Goal: Information Seeking & Learning: Learn about a topic

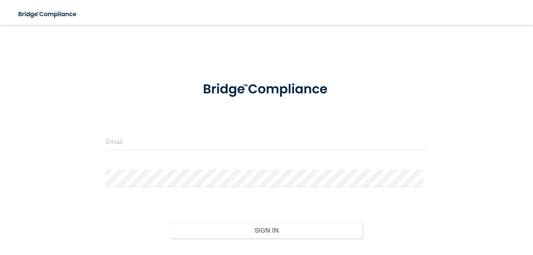
click at [155, 145] on input "email" at bounding box center [266, 142] width 321 height 18
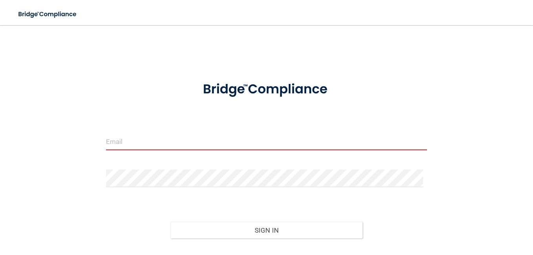
click at [155, 145] on input "email" at bounding box center [266, 142] width 321 height 18
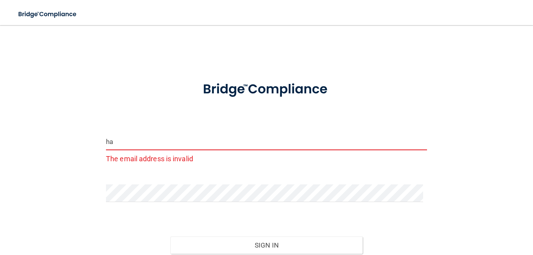
type input "[EMAIL_ADDRESS][DOMAIN_NAME]"
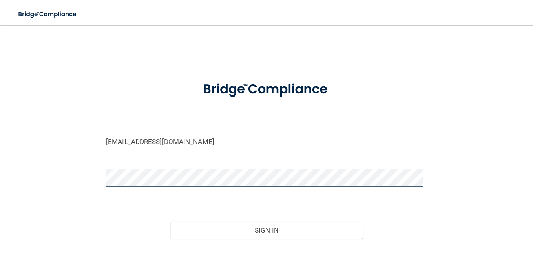
click at [170, 222] on button "Sign In" at bounding box center [266, 230] width 193 height 17
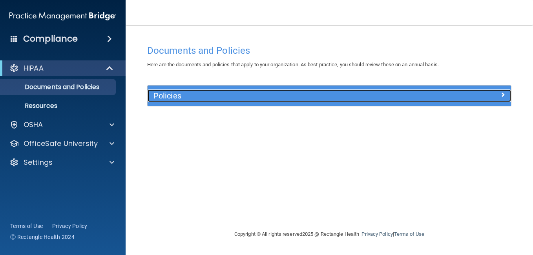
click at [501, 92] on span at bounding box center [502, 94] width 5 height 9
click at [463, 93] on div at bounding box center [465, 93] width 91 height 9
click at [153, 89] on link "Policies" at bounding box center [329, 95] width 352 height 13
click at [504, 93] on span at bounding box center [502, 94] width 5 height 9
click at [498, 93] on div at bounding box center [465, 93] width 91 height 9
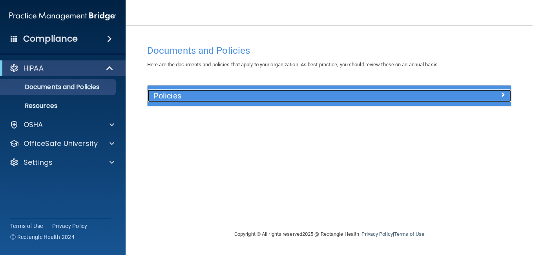
click at [498, 93] on div at bounding box center [465, 93] width 91 height 9
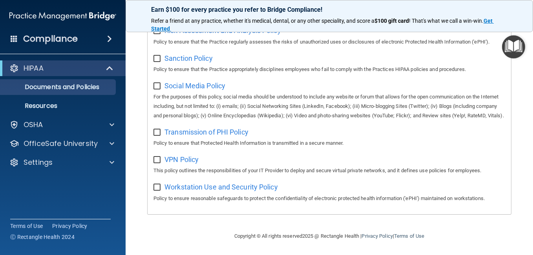
scroll to position [607, 0]
click at [111, 125] on span at bounding box center [112, 124] width 5 height 9
click at [111, 124] on span at bounding box center [112, 124] width 5 height 9
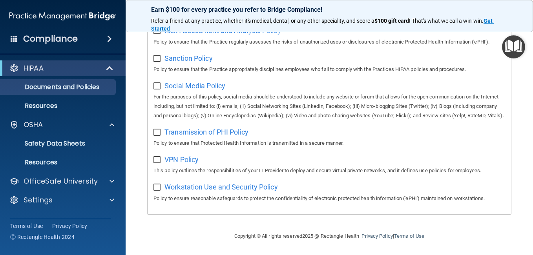
click at [523, 33] on main "Documents and Policies Here are the documents and policies that apply to your o…" at bounding box center [329, 140] width 407 height 230
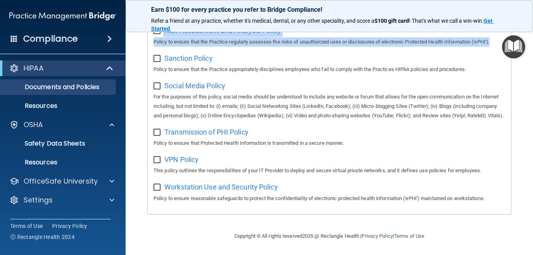
click at [523, 33] on main "Documents and Policies Here are the documents and policies that apply to your o…" at bounding box center [329, 140] width 407 height 230
drag, startPoint x: 523, startPoint y: 33, endPoint x: 526, endPoint y: 86, distance: 53.1
click at [526, 86] on main "Documents and Policies Here are the documents and policies that apply to your o…" at bounding box center [329, 140] width 407 height 230
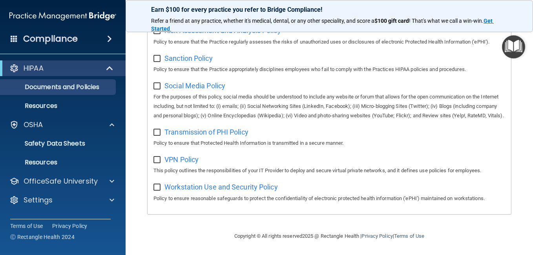
click at [526, 86] on main "Documents and Policies Here are the documents and policies that apply to your o…" at bounding box center [329, 140] width 407 height 230
drag, startPoint x: 526, startPoint y: 86, endPoint x: 528, endPoint y: 66, distance: 19.3
click at [526, 86] on main "Documents and Policies Here are the documents and policies that apply to your o…" at bounding box center [329, 140] width 407 height 230
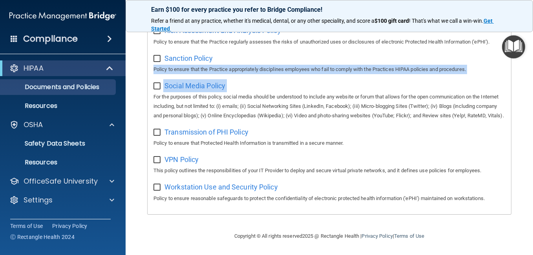
click at [527, 68] on main "Documents and Policies Here are the documents and policies that apply to your o…" at bounding box center [329, 140] width 407 height 230
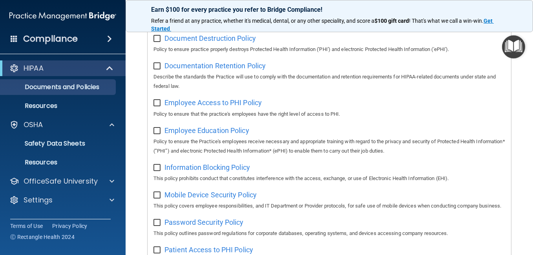
scroll to position [0, 0]
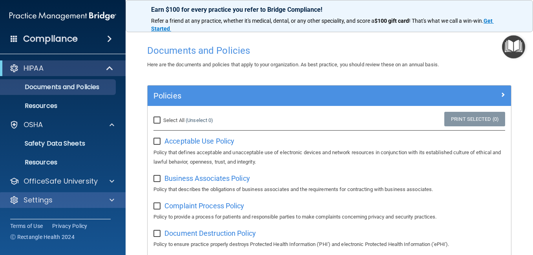
drag, startPoint x: 503, startPoint y: 0, endPoint x: 117, endPoint y: 193, distance: 430.9
click at [280, 124] on div "Select All (Unselect 0) Unselect All Print Selected (0)" at bounding box center [329, 120] width 363 height 17
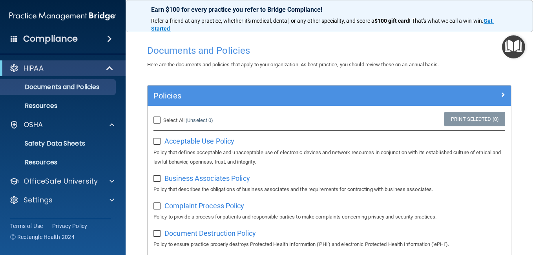
click at [109, 37] on span at bounding box center [109, 38] width 5 height 9
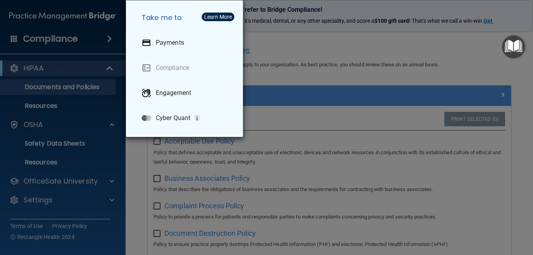
click at [269, 23] on div "Take me to: Payments Compliance Engagement Cyber Quant" at bounding box center [266, 127] width 533 height 255
click at [313, 65] on div "Take me to: Payments Compliance Engagement Cyber Quant" at bounding box center [266, 127] width 533 height 255
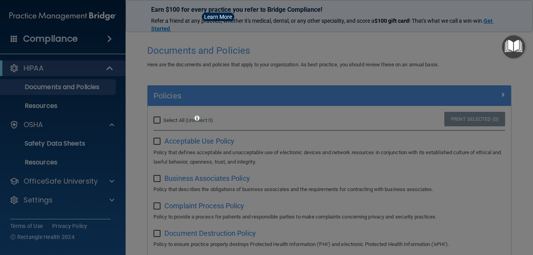
drag, startPoint x: 313, startPoint y: 65, endPoint x: 352, endPoint y: 91, distance: 46.7
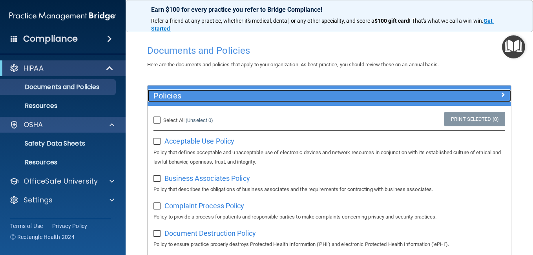
drag, startPoint x: 497, startPoint y: 91, endPoint x: 52, endPoint y: 128, distance: 447.0
click at [500, 91] on span at bounding box center [502, 94] width 5 height 9
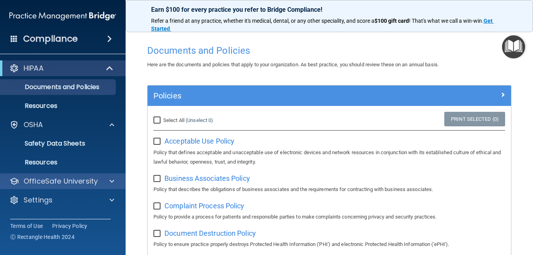
click at [67, 230] on div "Terms of Use Privacy Policy Ⓒ Rectangle Health 2024" at bounding box center [60, 231] width 100 height 25
click at [109, 179] on div at bounding box center [111, 181] width 20 height 9
click at [110, 183] on span at bounding box center [112, 181] width 5 height 9
click at [73, 181] on p "OfficeSafe University" at bounding box center [61, 181] width 74 height 9
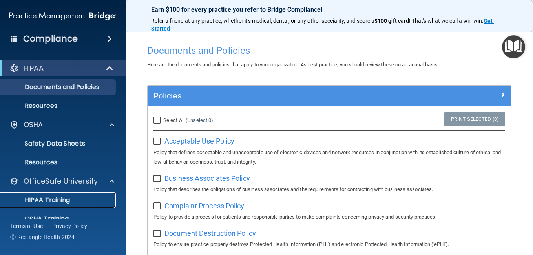
click at [60, 199] on p "HIPAA Training" at bounding box center [37, 200] width 65 height 8
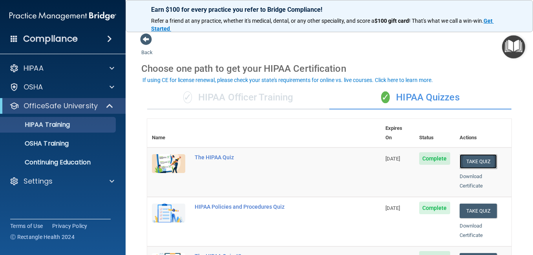
click at [476, 154] on button "Take Quiz" at bounding box center [479, 161] width 38 height 15
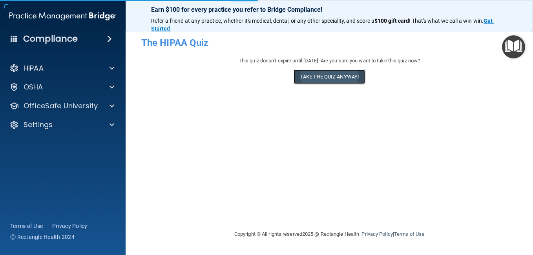
click at [344, 75] on button "Take the quiz anyway!" at bounding box center [329, 76] width 71 height 15
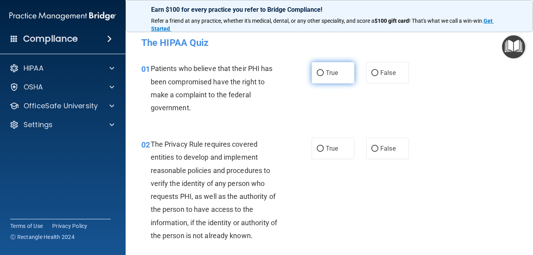
click at [317, 73] on input "True" at bounding box center [320, 73] width 7 height 6
radio input "true"
click at [318, 72] on input "True" at bounding box center [320, 73] width 7 height 6
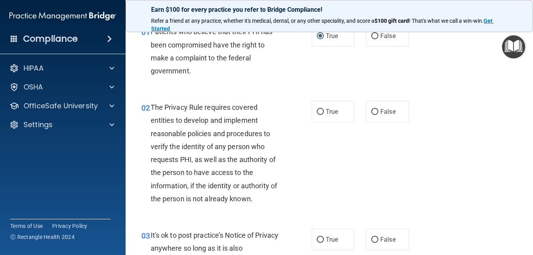
scroll to position [53, 0]
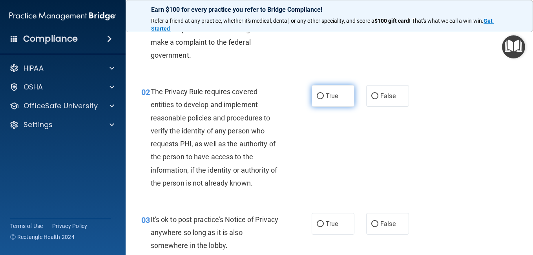
click at [318, 94] on input "True" at bounding box center [320, 96] width 7 height 6
radio input "true"
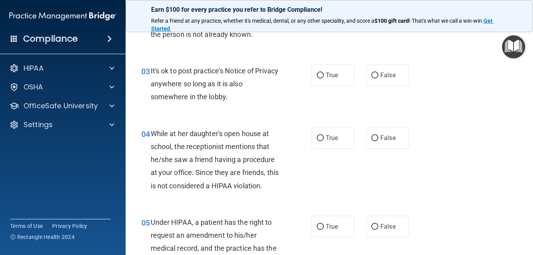
scroll to position [334, 0]
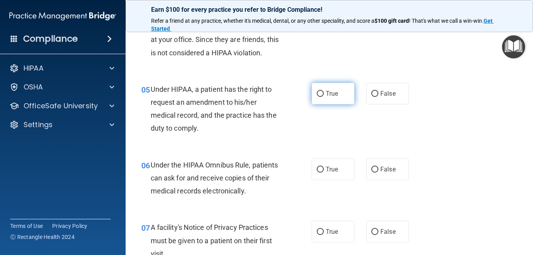
click at [319, 91] on input "True" at bounding box center [320, 94] width 7 height 6
radio input "true"
click at [317, 92] on input "True" at bounding box center [320, 94] width 7 height 6
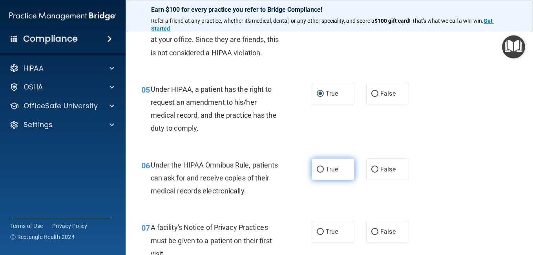
click at [317, 168] on input "True" at bounding box center [320, 170] width 7 height 6
radio input "true"
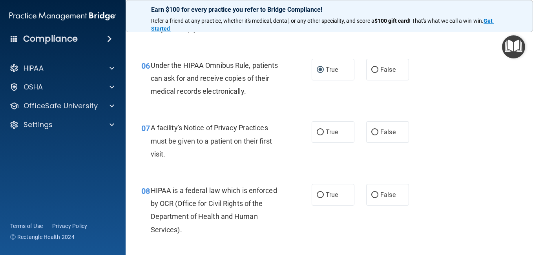
scroll to position [450, 0]
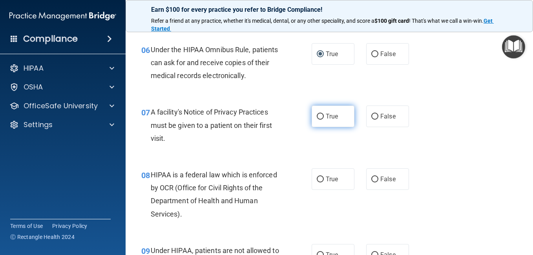
click at [318, 116] on input "True" at bounding box center [320, 117] width 7 height 6
radio input "true"
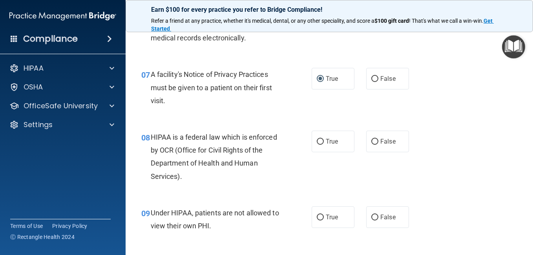
scroll to position [497, 0]
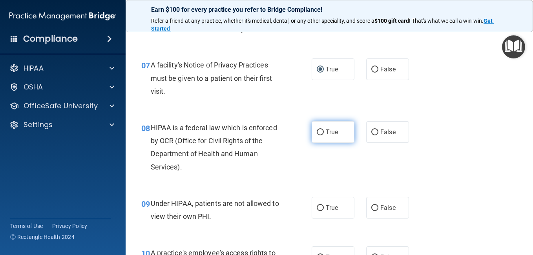
click at [318, 131] on input "True" at bounding box center [320, 133] width 7 height 6
radio input "true"
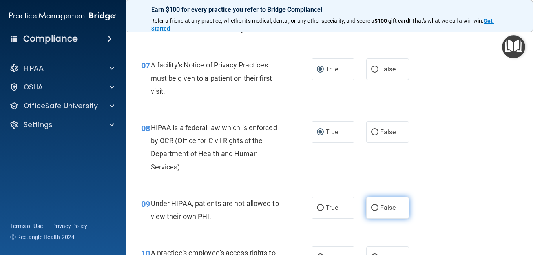
click at [372, 208] on input "False" at bounding box center [374, 208] width 7 height 6
radio input "true"
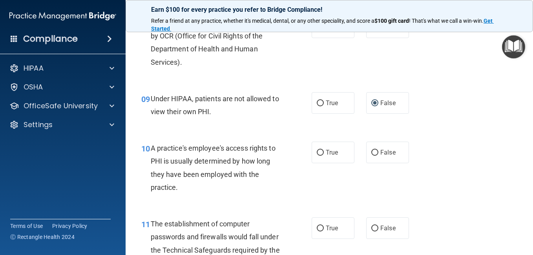
scroll to position [607, 0]
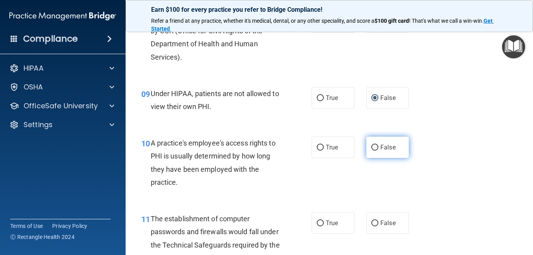
click at [372, 146] on input "False" at bounding box center [374, 148] width 7 height 6
radio input "true"
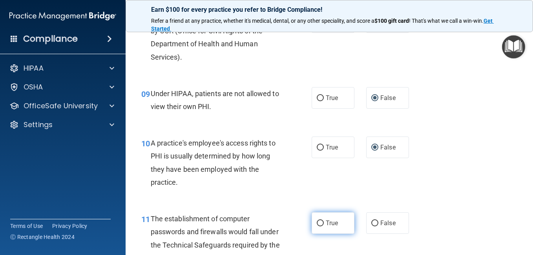
click at [318, 223] on input "True" at bounding box center [320, 224] width 7 height 6
radio input "true"
click at [318, 223] on input "True" at bounding box center [320, 224] width 7 height 6
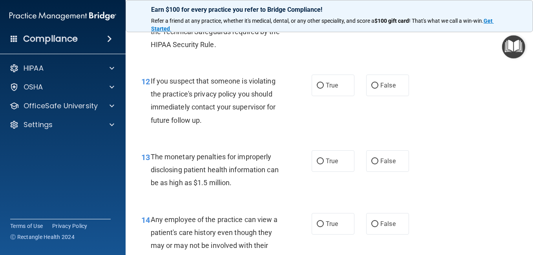
scroll to position [848, 0]
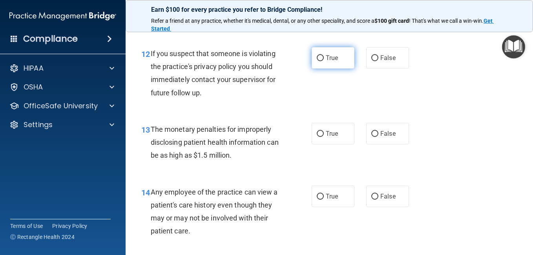
click at [318, 57] on input "True" at bounding box center [320, 58] width 7 height 6
radio input "true"
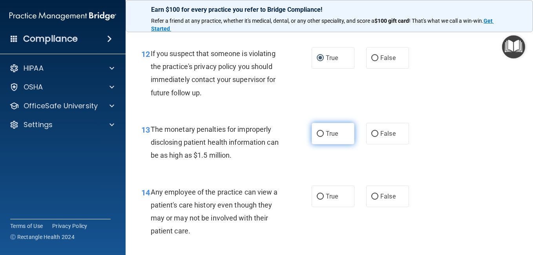
click at [318, 132] on input "True" at bounding box center [320, 134] width 7 height 6
radio input "true"
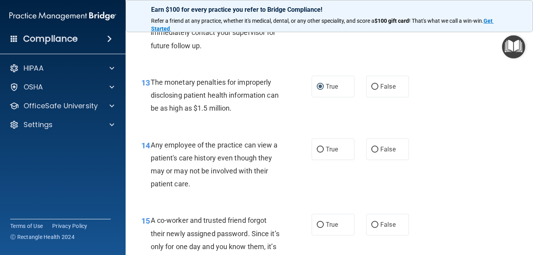
scroll to position [911, 0]
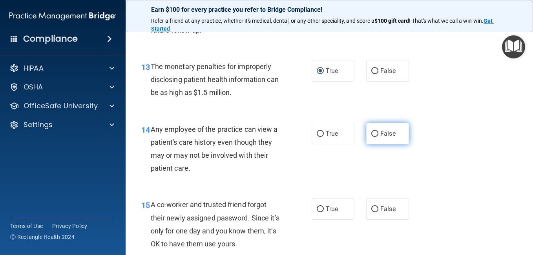
click at [371, 134] on input "False" at bounding box center [374, 134] width 7 height 6
radio input "true"
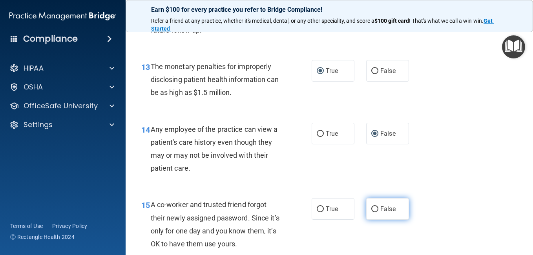
click at [371, 209] on input "False" at bounding box center [374, 209] width 7 height 6
radio input "true"
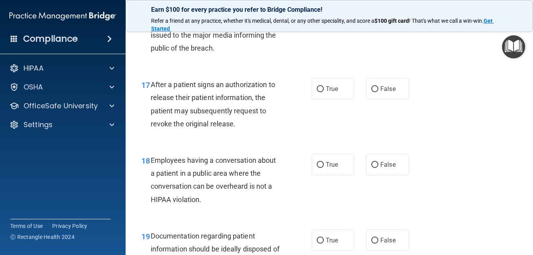
scroll to position [981, 0]
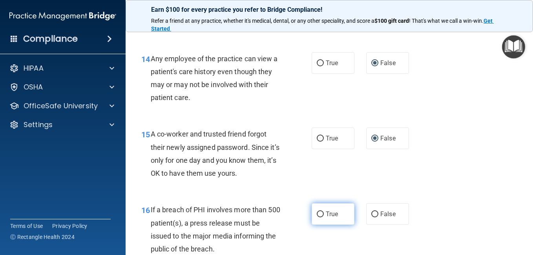
click at [317, 214] on input "True" at bounding box center [320, 215] width 7 height 6
radio input "true"
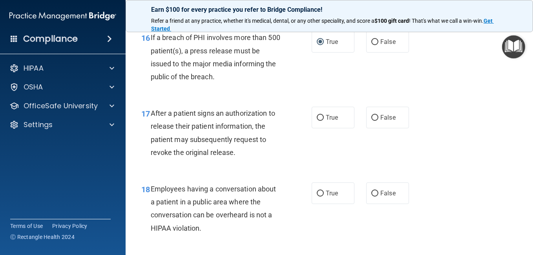
scroll to position [1185, 0]
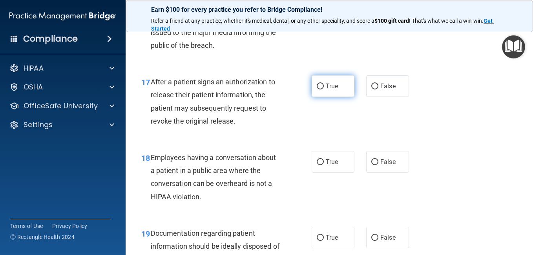
click at [318, 86] on input "True" at bounding box center [320, 87] width 7 height 6
radio input "true"
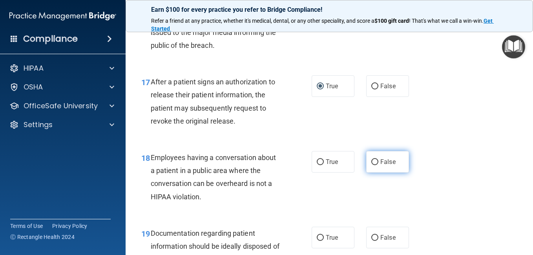
click at [371, 160] on input "False" at bounding box center [374, 162] width 7 height 6
radio input "true"
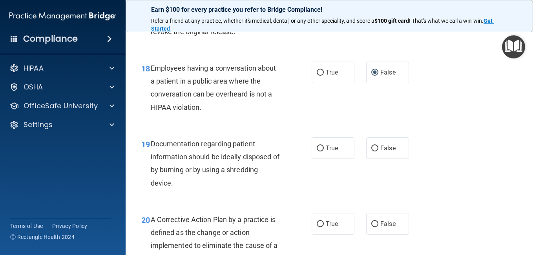
scroll to position [1279, 0]
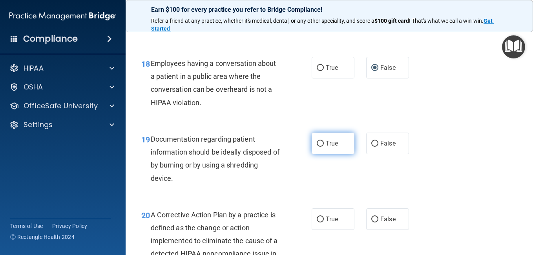
click at [318, 144] on input "True" at bounding box center [320, 144] width 7 height 6
radio input "true"
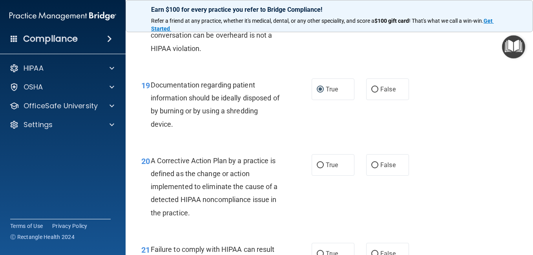
scroll to position [1342, 0]
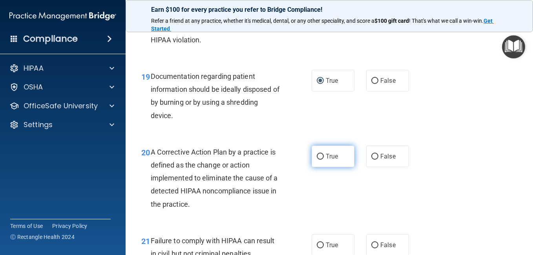
click at [317, 154] on input "True" at bounding box center [320, 157] width 7 height 6
radio input "true"
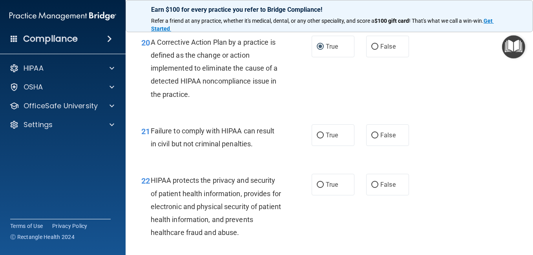
scroll to position [1499, 0]
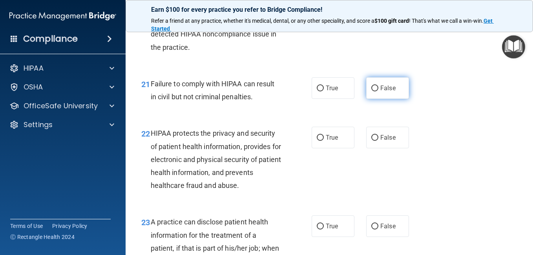
click at [371, 86] on input "False" at bounding box center [374, 89] width 7 height 6
radio input "true"
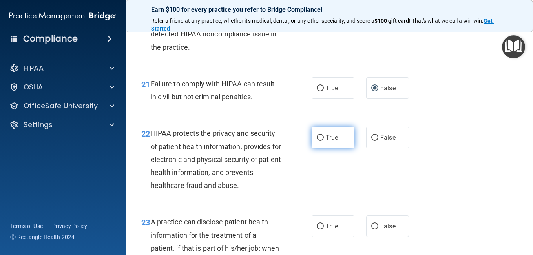
click at [318, 136] on input "True" at bounding box center [320, 138] width 7 height 6
radio input "true"
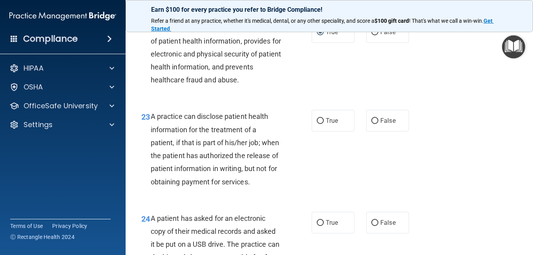
scroll to position [1609, 0]
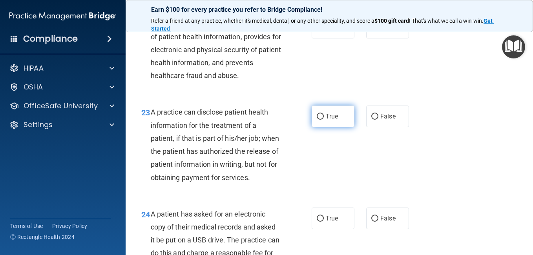
click at [318, 117] on input "True" at bounding box center [320, 117] width 7 height 6
radio input "true"
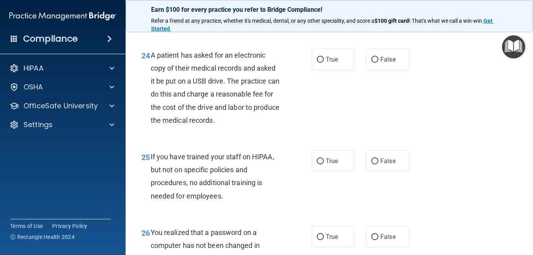
scroll to position [1771, 0]
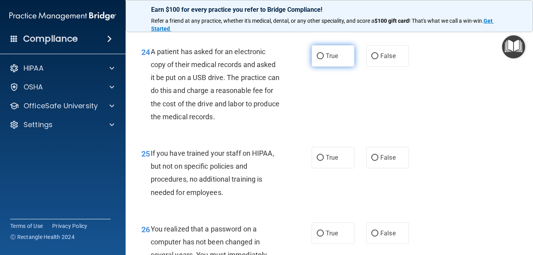
click at [318, 59] on input "True" at bounding box center [320, 56] width 7 height 6
radio input "true"
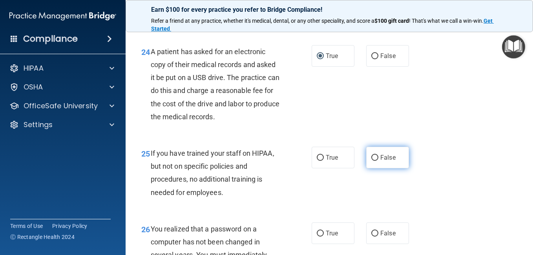
click at [371, 161] on input "False" at bounding box center [374, 158] width 7 height 6
radio input "true"
click at [371, 161] on input "False" at bounding box center [374, 158] width 7 height 6
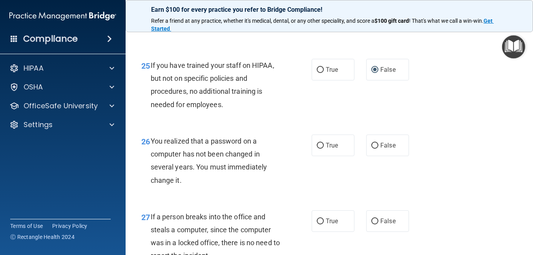
scroll to position [1865, 0]
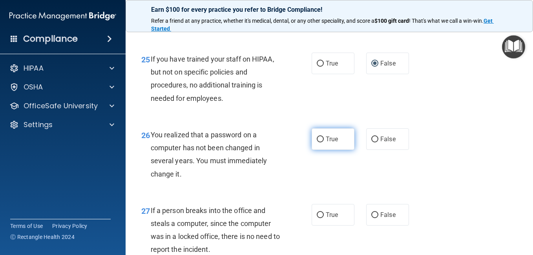
click at [317, 142] on input "True" at bounding box center [320, 140] width 7 height 6
radio input "true"
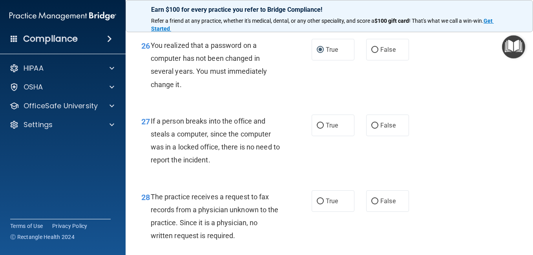
scroll to position [2012, 0]
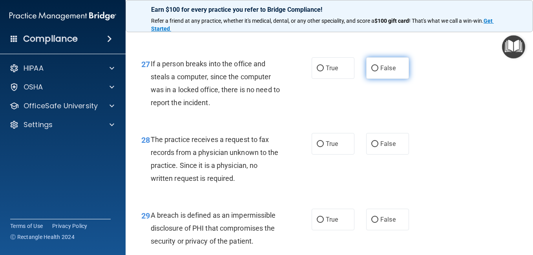
click at [372, 71] on input "False" at bounding box center [374, 69] width 7 height 6
radio input "true"
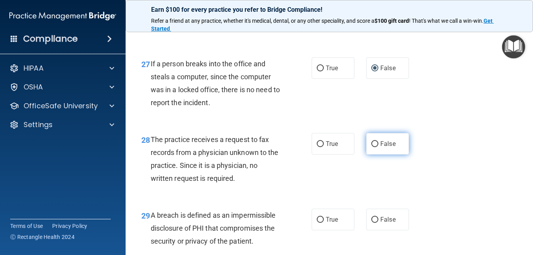
click at [372, 147] on input "False" at bounding box center [374, 144] width 7 height 6
radio input "true"
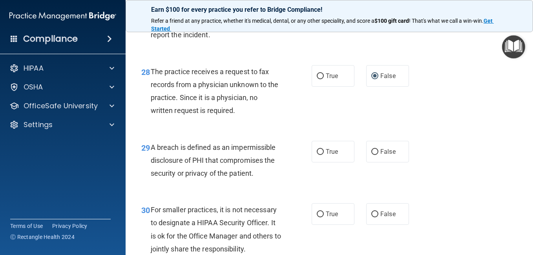
scroll to position [2085, 0]
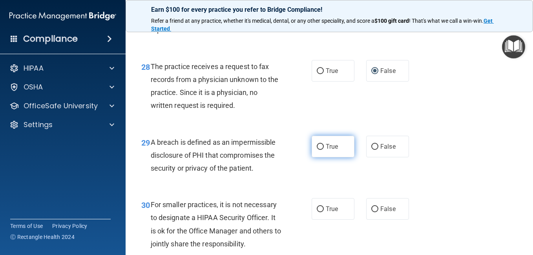
click at [318, 150] on input "True" at bounding box center [320, 147] width 7 height 6
radio input "true"
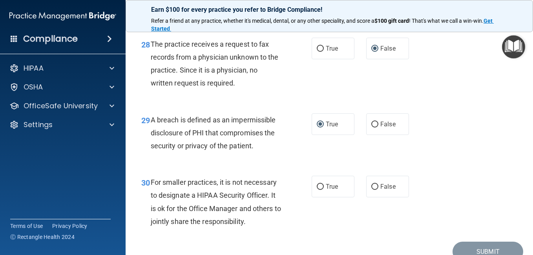
scroll to position [2117, 0]
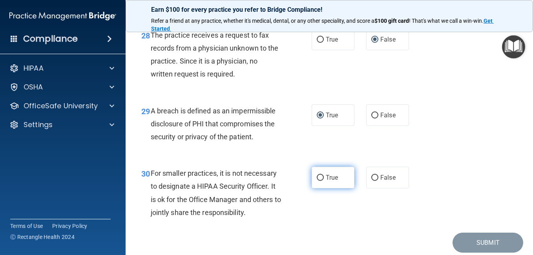
click at [317, 181] on input "True" at bounding box center [320, 178] width 7 height 6
radio input "true"
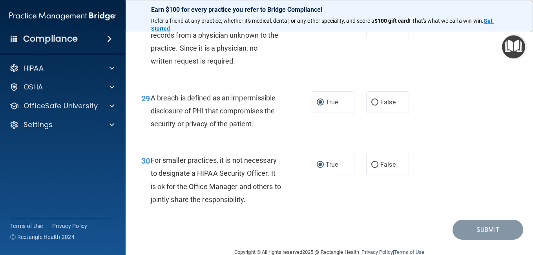
scroll to position [2148, 0]
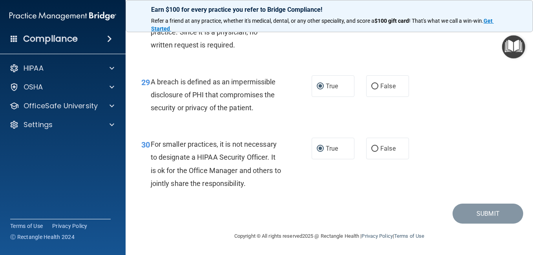
click at [510, 241] on main "- The HIPAA Quiz This quiz doesn’t expire until [DATE]. Are you sure you want t…" at bounding box center [329, 140] width 407 height 230
click at [507, 47] on img "Open Resource Center" at bounding box center [513, 46] width 23 height 23
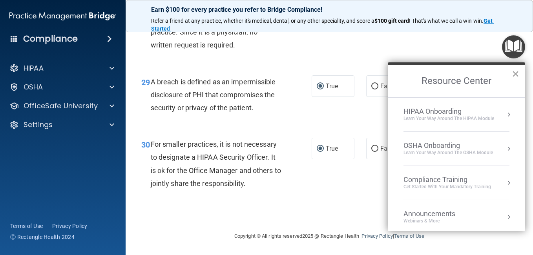
click at [514, 72] on button "×" at bounding box center [515, 74] width 7 height 13
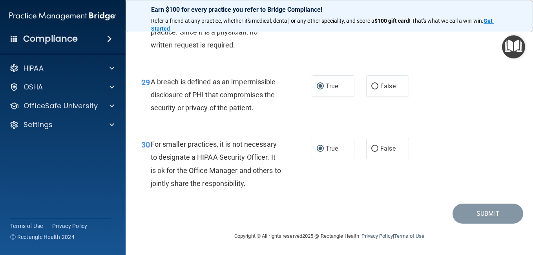
click at [530, 250] on main "- The HIPAA Quiz This quiz doesn’t expire until [DATE]. Are you sure you want t…" at bounding box center [329, 140] width 407 height 230
click at [328, 199] on div "30 For smaller practices, it is not necessary to designate a HIPAA Security Off…" at bounding box center [329, 166] width 388 height 76
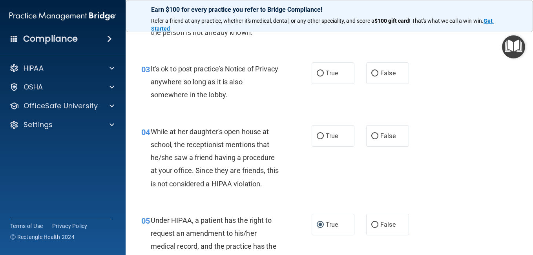
scroll to position [0, 0]
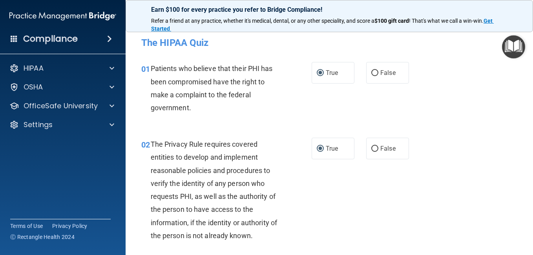
click at [351, 104] on div "01 Patients who believe that their PHI has been compromised have the right to m…" at bounding box center [329, 90] width 388 height 76
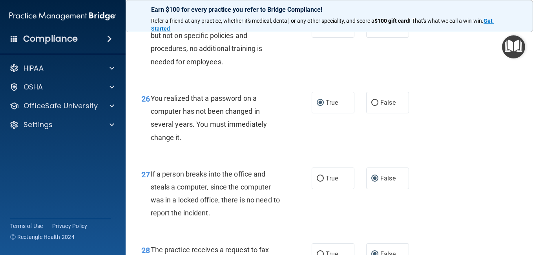
scroll to position [1898, 0]
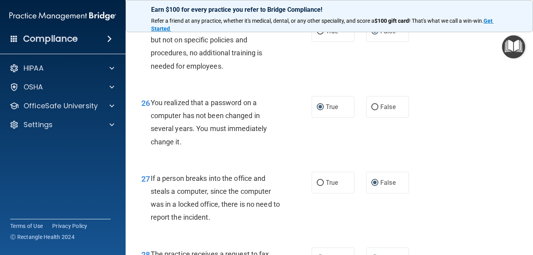
click at [352, 232] on div "27 If a person breaks into the office and steals a computer, since the computer…" at bounding box center [329, 200] width 388 height 76
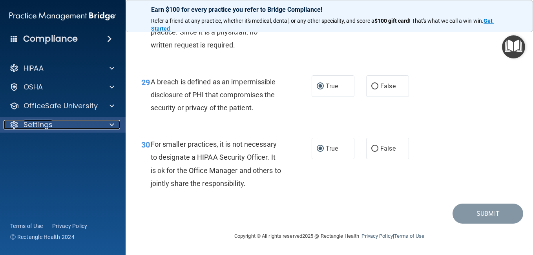
click at [109, 126] on div at bounding box center [111, 124] width 20 height 9
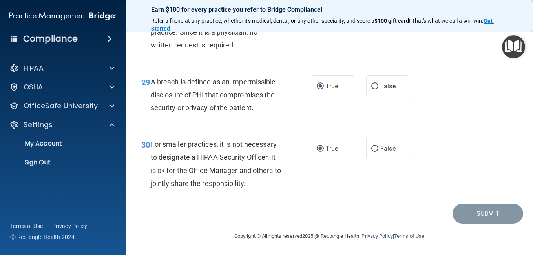
click at [174, 207] on div "Submit" at bounding box center [329, 214] width 388 height 20
click at [513, 44] on img "Open Resource Center" at bounding box center [513, 46] width 23 height 23
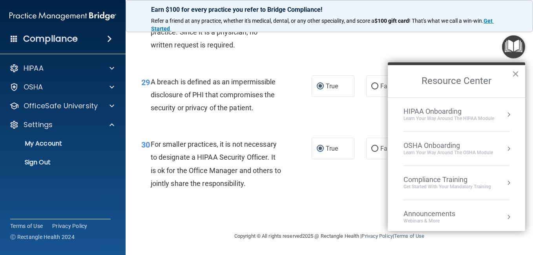
click at [514, 74] on button "×" at bounding box center [515, 74] width 7 height 13
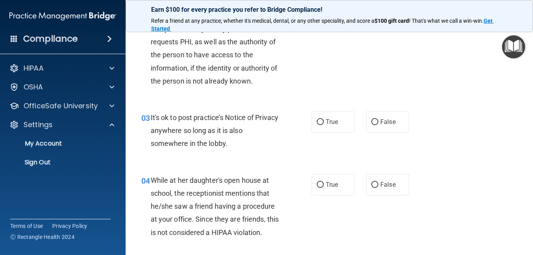
scroll to position [0, 0]
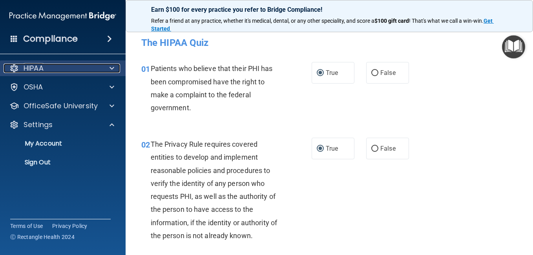
click at [114, 69] on span at bounding box center [112, 68] width 5 height 9
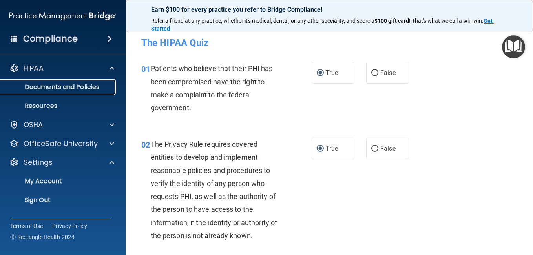
click at [68, 86] on p "Documents and Policies" at bounding box center [58, 87] width 107 height 8
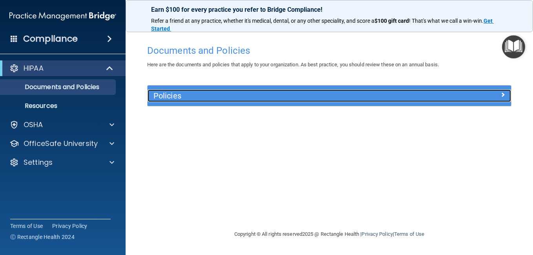
click at [502, 95] on span at bounding box center [502, 94] width 5 height 9
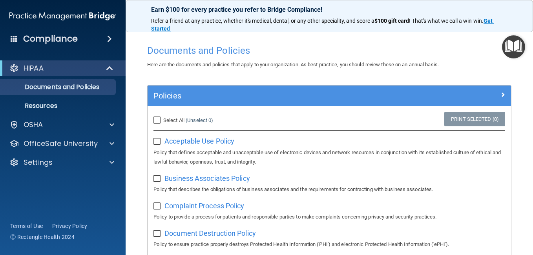
click at [158, 120] on input "Select All (Unselect 0) Unselect All" at bounding box center [157, 120] width 9 height 6
checkbox input "true"
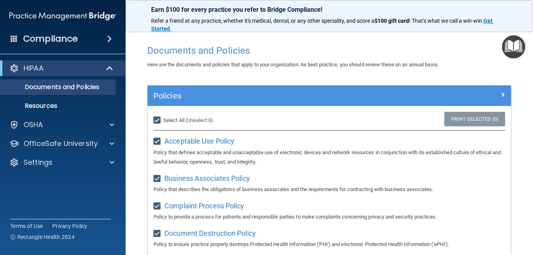
checkbox input "true"
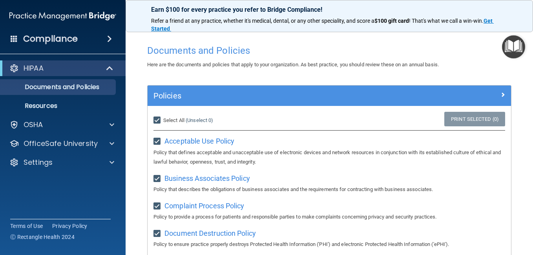
checkbox input "true"
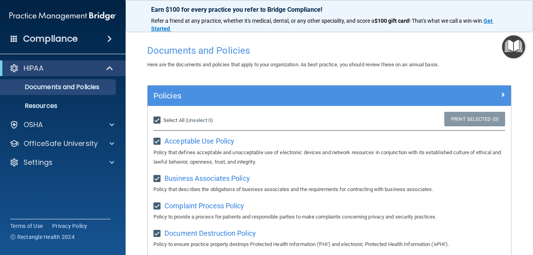
checkbox input "true"
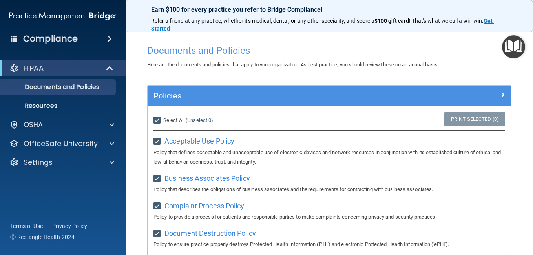
checkbox input "true"
click at [156, 119] on input "Select All (Unselect 21) Unselect All" at bounding box center [157, 120] width 9 height 6
checkbox input "false"
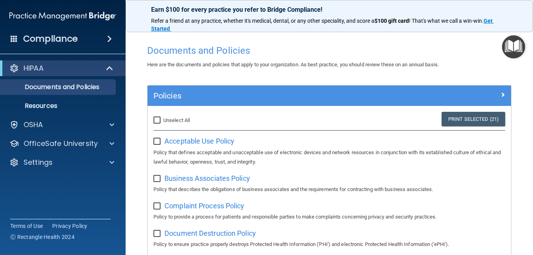
checkbox input "false"
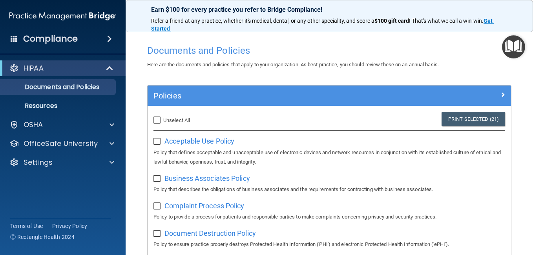
checkbox input "false"
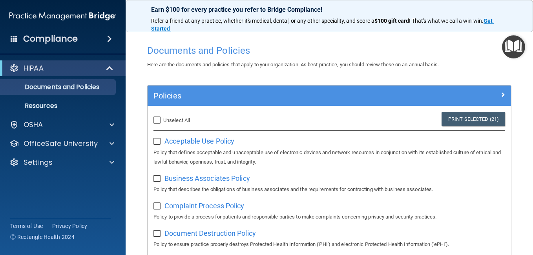
checkbox input "false"
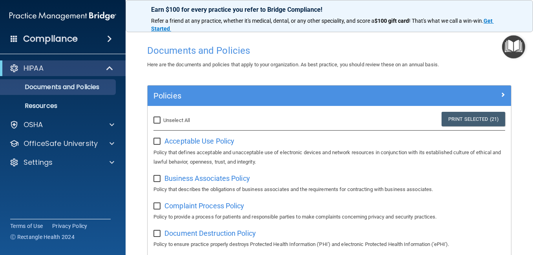
checkbox input "false"
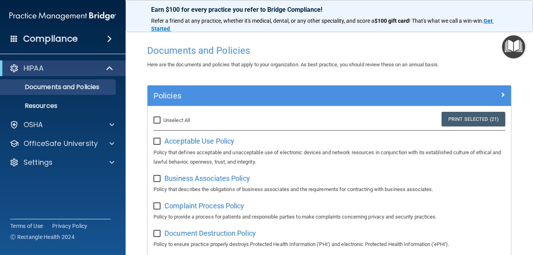
checkbox input "false"
click at [182, 141] on span "Acceptable Use Policy" at bounding box center [199, 141] width 70 height 8
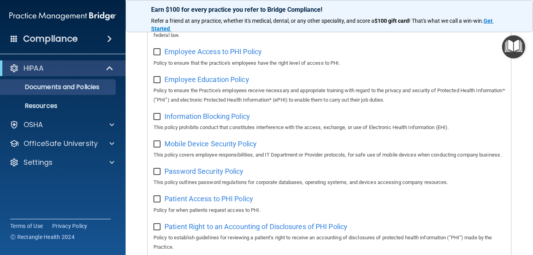
scroll to position [234, 0]
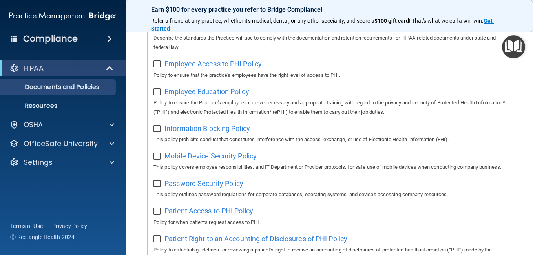
click at [213, 65] on span "Employee Access to PHI Policy" at bounding box center [212, 64] width 97 height 8
click at [217, 96] on span "Employee Education Policy" at bounding box center [206, 92] width 85 height 8
click at [210, 158] on span "Mobile Device Security Policy" at bounding box center [210, 156] width 92 height 8
click at [194, 188] on span "Password Security Policy" at bounding box center [203, 183] width 79 height 8
click at [236, 215] on span "Patient Access to PHI Policy" at bounding box center [208, 211] width 89 height 8
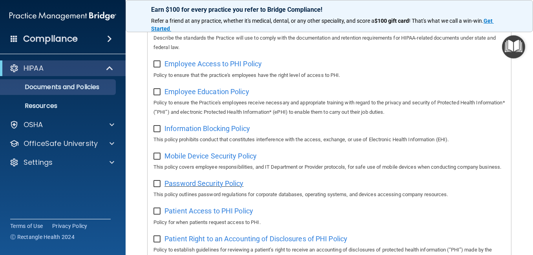
click at [204, 188] on span "Password Security Policy" at bounding box center [203, 183] width 79 height 8
drag, startPoint x: 227, startPoint y: 229, endPoint x: 230, endPoint y: 226, distance: 4.7
click at [230, 226] on div "Patient Access to PHI Policy Policy for when patients request access to PHI." at bounding box center [329, 215] width 352 height 22
click at [230, 215] on span "Patient Access to PHI Policy" at bounding box center [208, 211] width 89 height 8
click at [295, 243] on span "Patient Right to an Accounting of Disclosures of PHI Policy" at bounding box center [255, 239] width 183 height 8
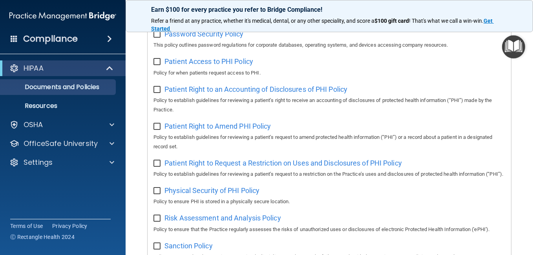
scroll to position [391, 0]
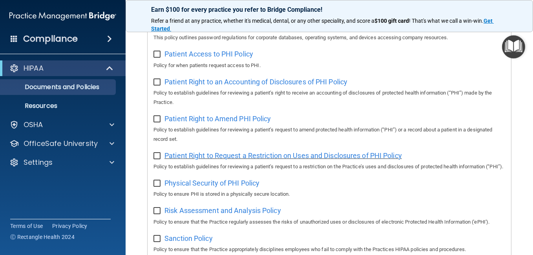
click at [301, 160] on span "Patient Right to Request a Restriction on Uses and Disclosures of PHI Policy" at bounding box center [282, 155] width 237 height 8
click at [197, 215] on span "Risk Assessment and Analysis Policy" at bounding box center [222, 210] width 117 height 8
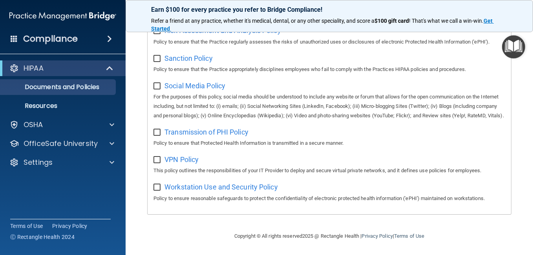
scroll to position [607, 0]
click at [186, 54] on span "Sanction Policy" at bounding box center [188, 58] width 48 height 8
click at [187, 157] on span "VPN Policy" at bounding box center [181, 159] width 34 height 8
click at [217, 188] on span "Workstation Use and Security Policy" at bounding box center [220, 187] width 113 height 8
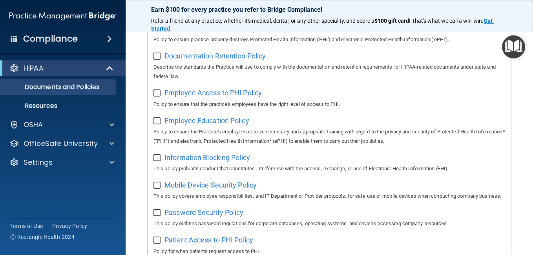
scroll to position [4, 0]
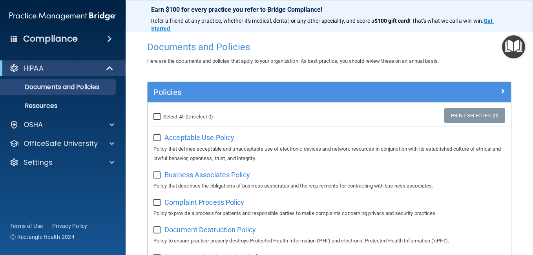
click at [155, 116] on input "Select All (Unselect 0) Unselect All" at bounding box center [157, 117] width 9 height 6
checkbox input "true"
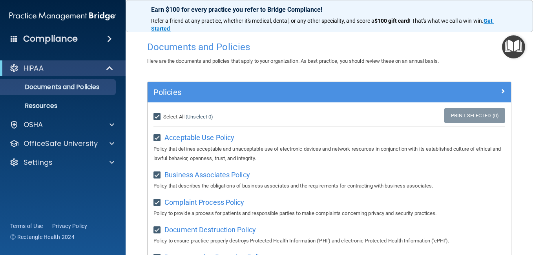
checkbox input "true"
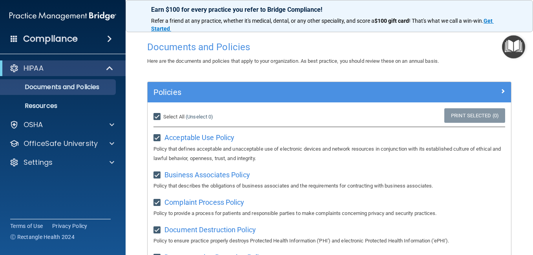
checkbox input "true"
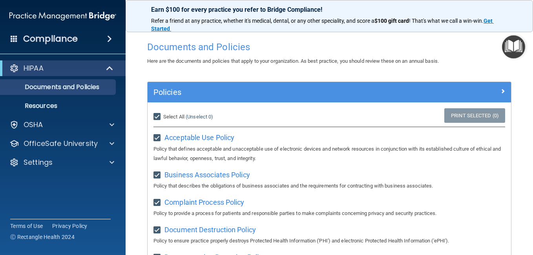
checkbox input "true"
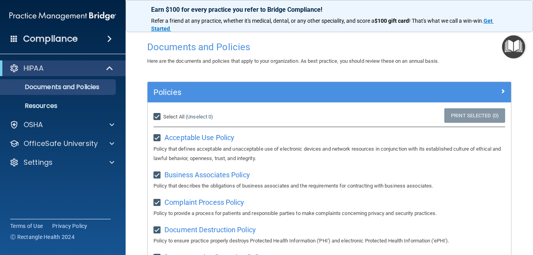
checkbox input "true"
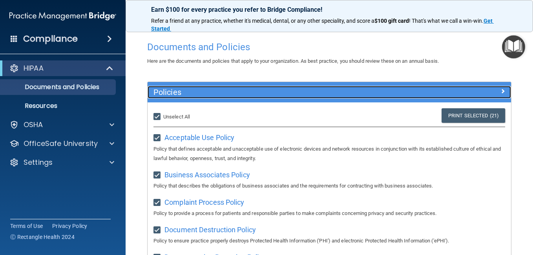
click at [500, 93] on span at bounding box center [502, 90] width 5 height 9
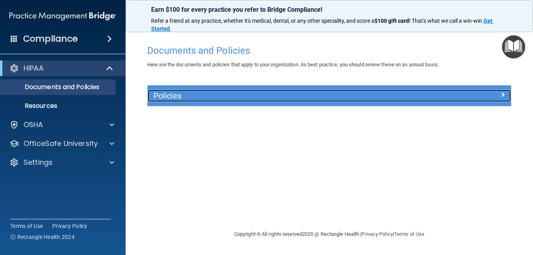
scroll to position [0, 0]
click at [494, 93] on div at bounding box center [465, 93] width 91 height 9
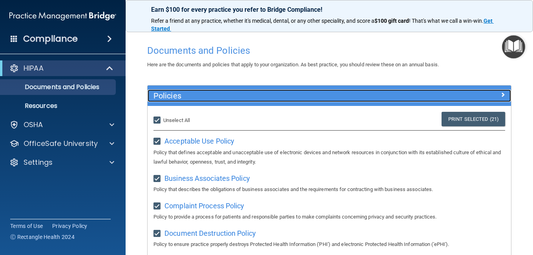
click at [500, 93] on span at bounding box center [502, 94] width 5 height 9
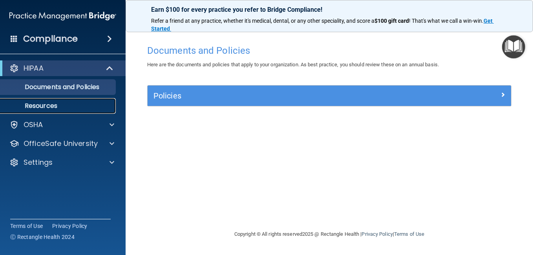
click at [57, 106] on p "Resources" at bounding box center [58, 106] width 107 height 8
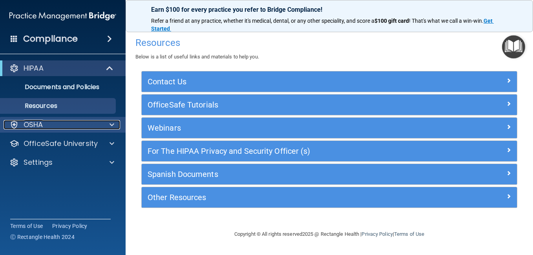
click at [112, 124] on span at bounding box center [112, 124] width 5 height 9
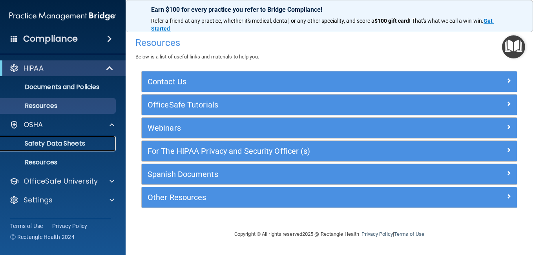
click at [94, 144] on p "Safety Data Sheets" at bounding box center [58, 144] width 107 height 8
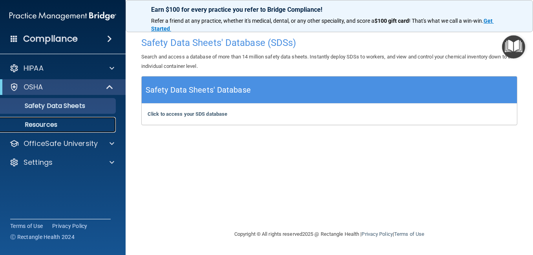
click at [79, 126] on p "Resources" at bounding box center [58, 125] width 107 height 8
